Goal: Task Accomplishment & Management: Complete application form

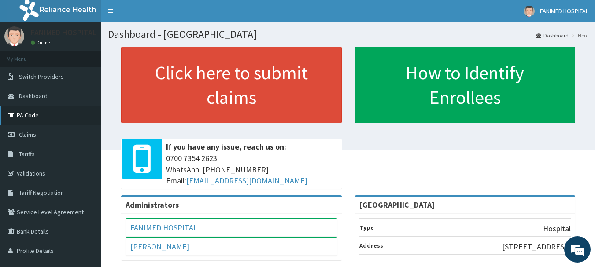
click at [28, 115] on link "PA Code" at bounding box center [50, 115] width 101 height 19
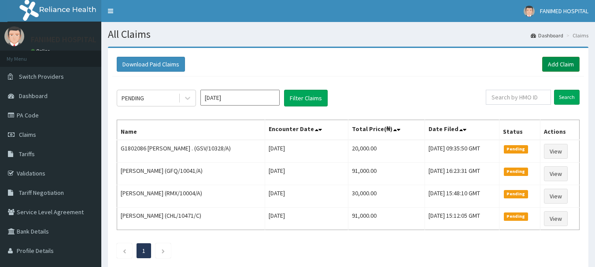
drag, startPoint x: 0, startPoint y: 0, endPoint x: 556, endPoint y: 65, distance: 559.7
click at [556, 65] on link "Add Claim" at bounding box center [560, 64] width 37 height 15
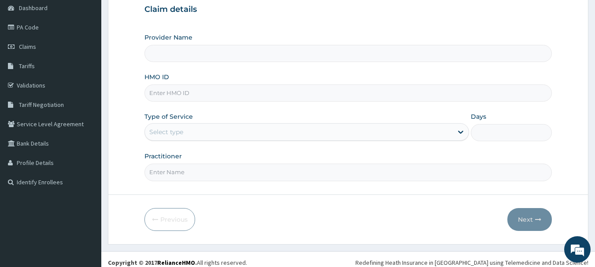
scroll to position [88, 0]
click at [169, 96] on input "HMO ID" at bounding box center [348, 93] width 408 height 17
paste input "GFQ/10041/A"
type input "GFQ/10041/A"
click at [186, 137] on div "Select type" at bounding box center [299, 132] width 308 height 14
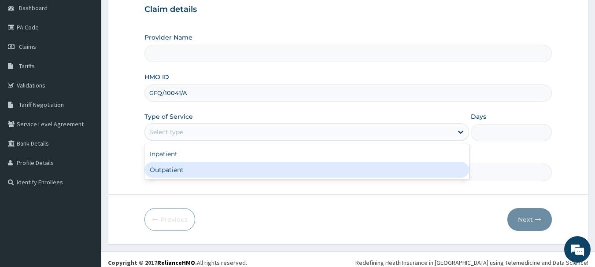
click at [181, 170] on div "Outpatient" at bounding box center [306, 170] width 325 height 16
type input "1"
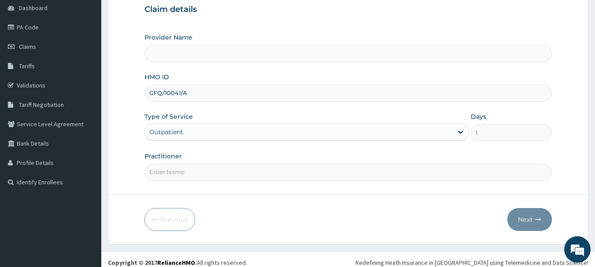
click at [184, 174] on input "Practitioner" at bounding box center [348, 172] width 408 height 17
type input "Fanimed Hospital"
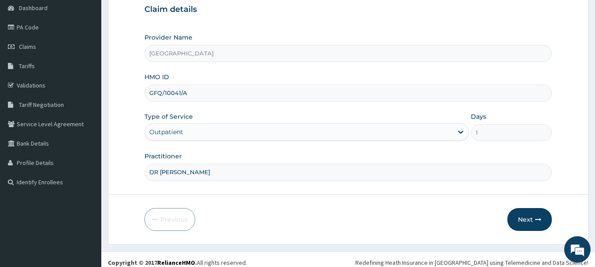
scroll to position [0, 0]
type input "DR Tekobo & DR ABE"
click at [537, 221] on icon "button" at bounding box center [538, 220] width 6 height 6
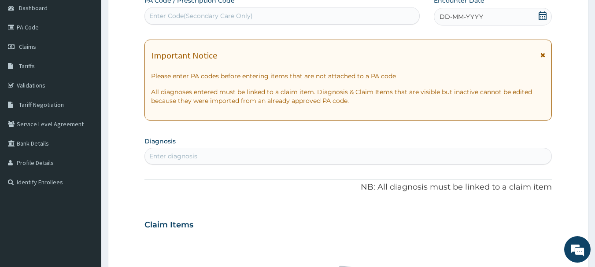
click at [237, 10] on div "Enter Code(Secondary Care Only)" at bounding box center [282, 16] width 275 height 14
paste input "PA/600EFB"
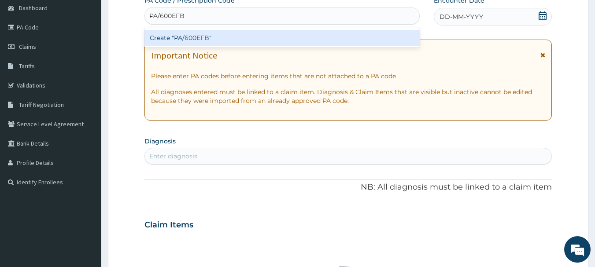
type input "PA/600EFB"
click at [244, 104] on div "PA Code / Prescription Code option Create "PA/600EFB" focused, 1 of 1. 1 result…" at bounding box center [348, 224] width 408 height 456
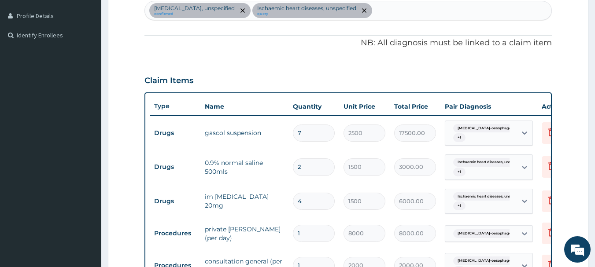
scroll to position [279, 0]
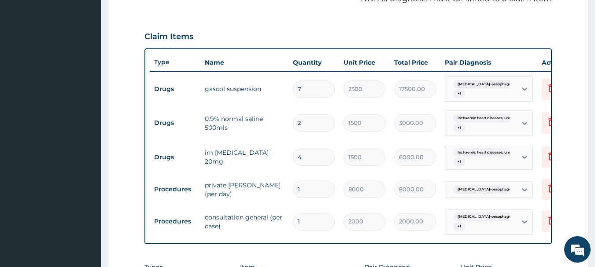
click at [304, 91] on input "7" at bounding box center [314, 89] width 42 height 17
type input "0.00"
type input "1"
type input "2500.00"
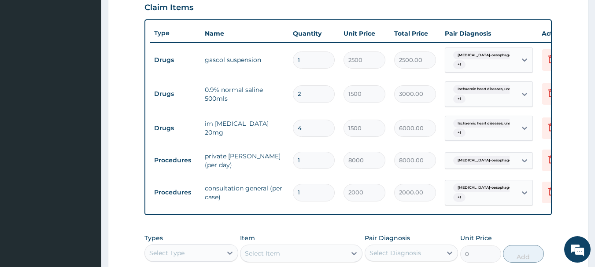
scroll to position [235, 0]
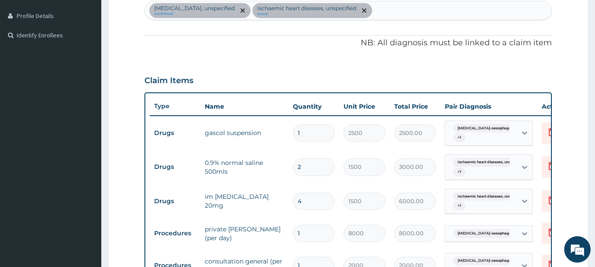
type input "1"
type input "2500.00"
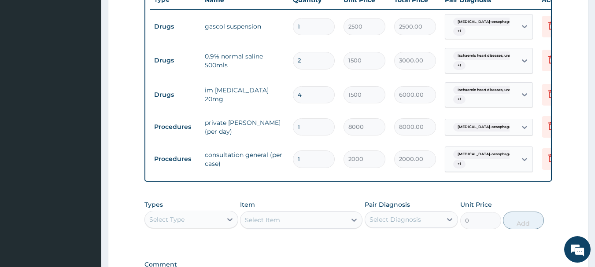
scroll to position [367, 0]
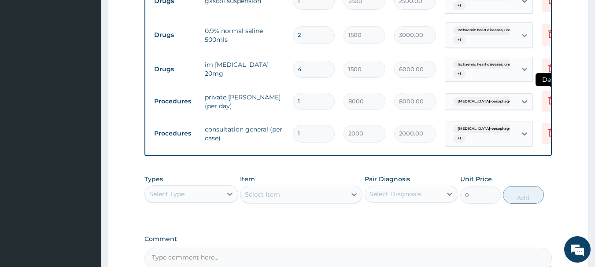
click at [550, 99] on icon at bounding box center [551, 101] width 6 height 8
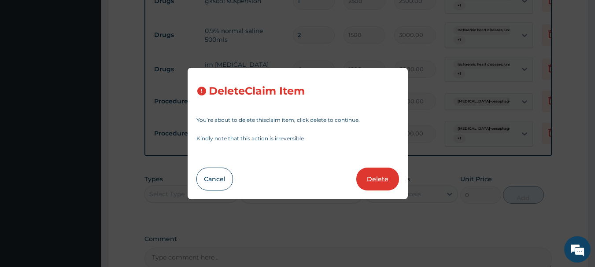
click at [384, 176] on button "Delete" at bounding box center [377, 179] width 43 height 23
type input "2000"
type input "2000.00"
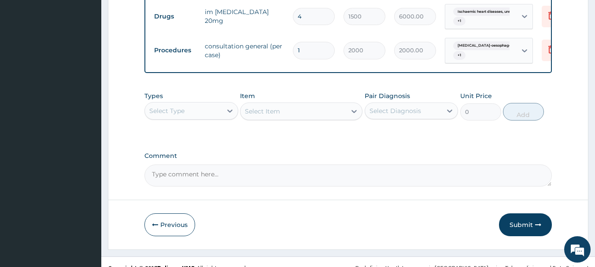
scroll to position [439, 0]
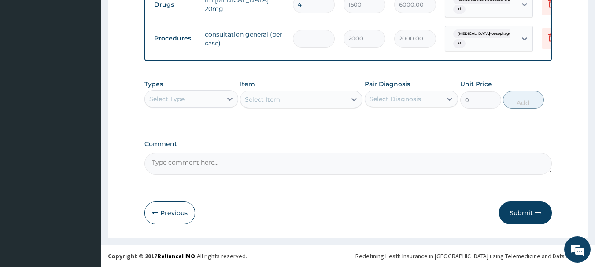
click at [209, 89] on div "Types Select Type" at bounding box center [191, 94] width 94 height 29
click at [204, 103] on div "Select Type" at bounding box center [183, 99] width 77 height 14
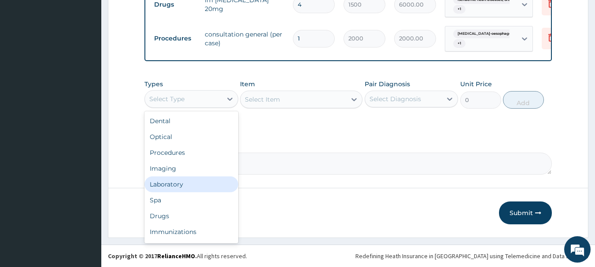
scroll to position [30, 0]
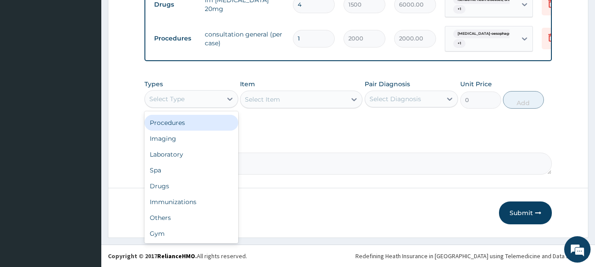
click at [185, 124] on div "Procedures" at bounding box center [191, 123] width 94 height 16
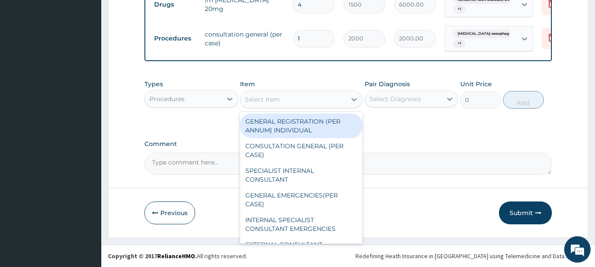
click at [263, 99] on div "Select Item" at bounding box center [262, 99] width 35 height 9
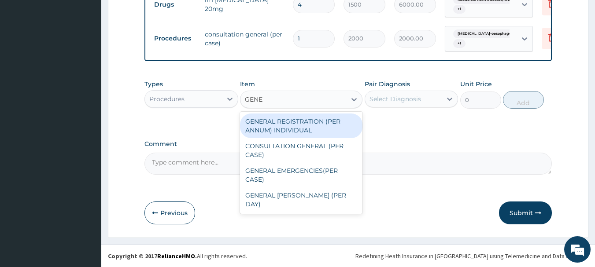
type input "GENER"
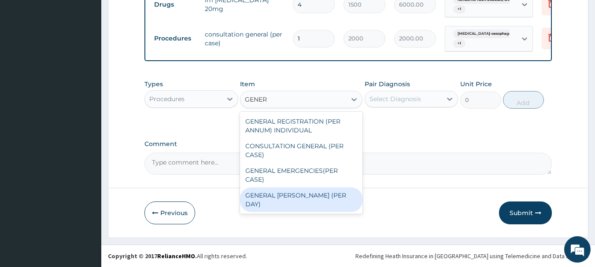
drag, startPoint x: 302, startPoint y: 193, endPoint x: 343, endPoint y: 166, distance: 49.2
click at [304, 192] on div "GENERAL [PERSON_NAME] (PER DAY)" at bounding box center [301, 200] width 122 height 25
type input "4500"
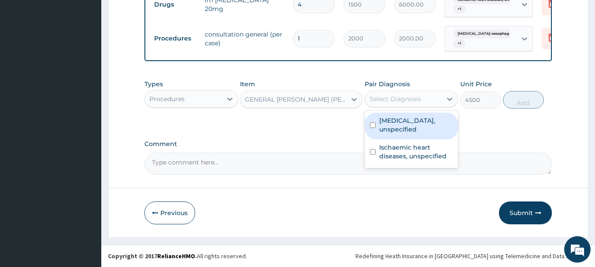
click at [426, 100] on div "Select Diagnosis" at bounding box center [403, 99] width 77 height 14
click at [411, 133] on label "Gastro-oesophageal reflux disease, unspecified" at bounding box center [416, 125] width 74 height 18
checkbox input "true"
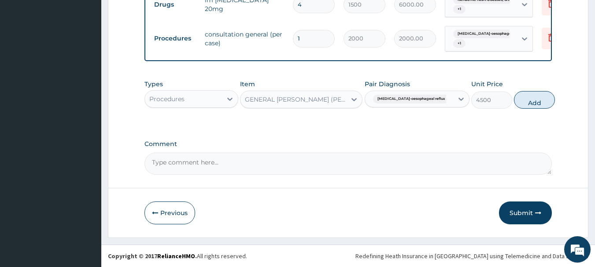
click at [414, 102] on span "Gastro-oesophageal reflux dise..." at bounding box center [417, 99] width 88 height 9
click at [416, 94] on div "Gastro-oesophageal reflux dise..." at bounding box center [408, 98] width 77 height 11
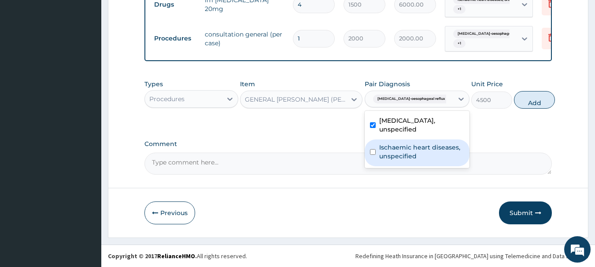
drag, startPoint x: 407, startPoint y: 164, endPoint x: 484, endPoint y: 116, distance: 91.0
click at [409, 161] on label "Ischaemic heart diseases, unspecified" at bounding box center [421, 152] width 85 height 18
checkbox input "true"
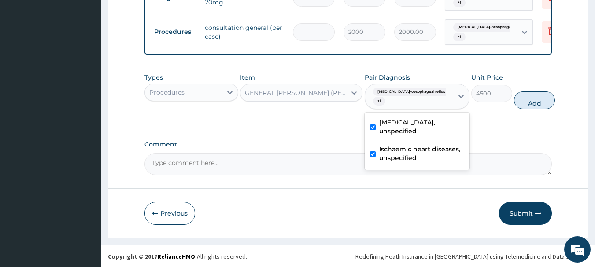
click at [522, 109] on button "Add" at bounding box center [534, 101] width 41 height 18
type input "0"
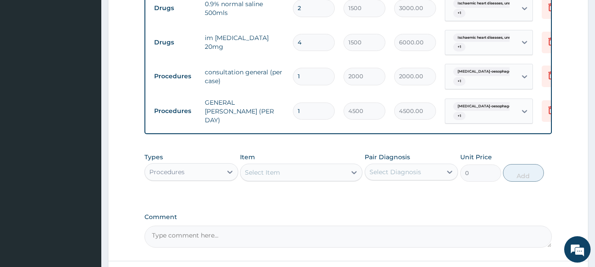
scroll to position [395, 0]
type input "0"
type input "0.00"
type input "1"
type input "4500.00"
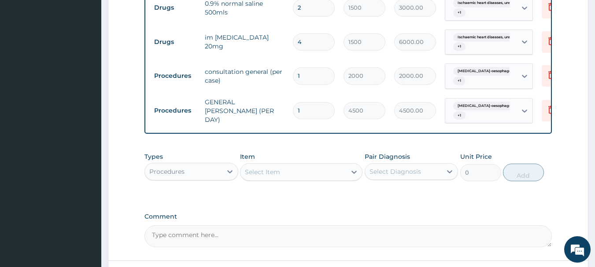
scroll to position [473, 0]
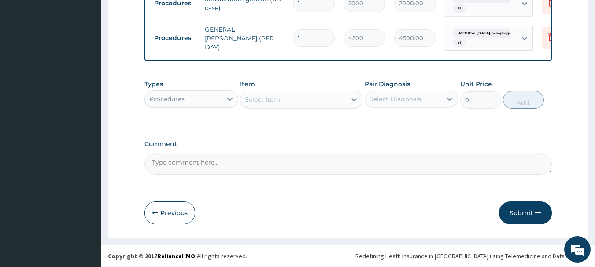
click at [533, 209] on button "Submit" at bounding box center [525, 213] width 53 height 23
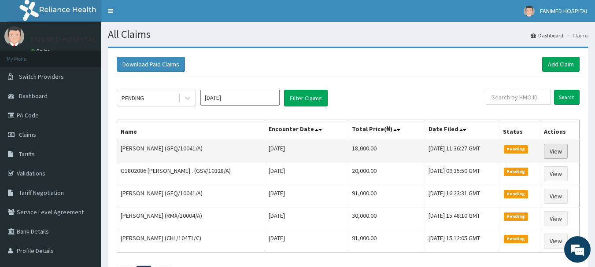
click at [554, 149] on link "View" at bounding box center [556, 151] width 24 height 15
